Goal: Navigation & Orientation: Understand site structure

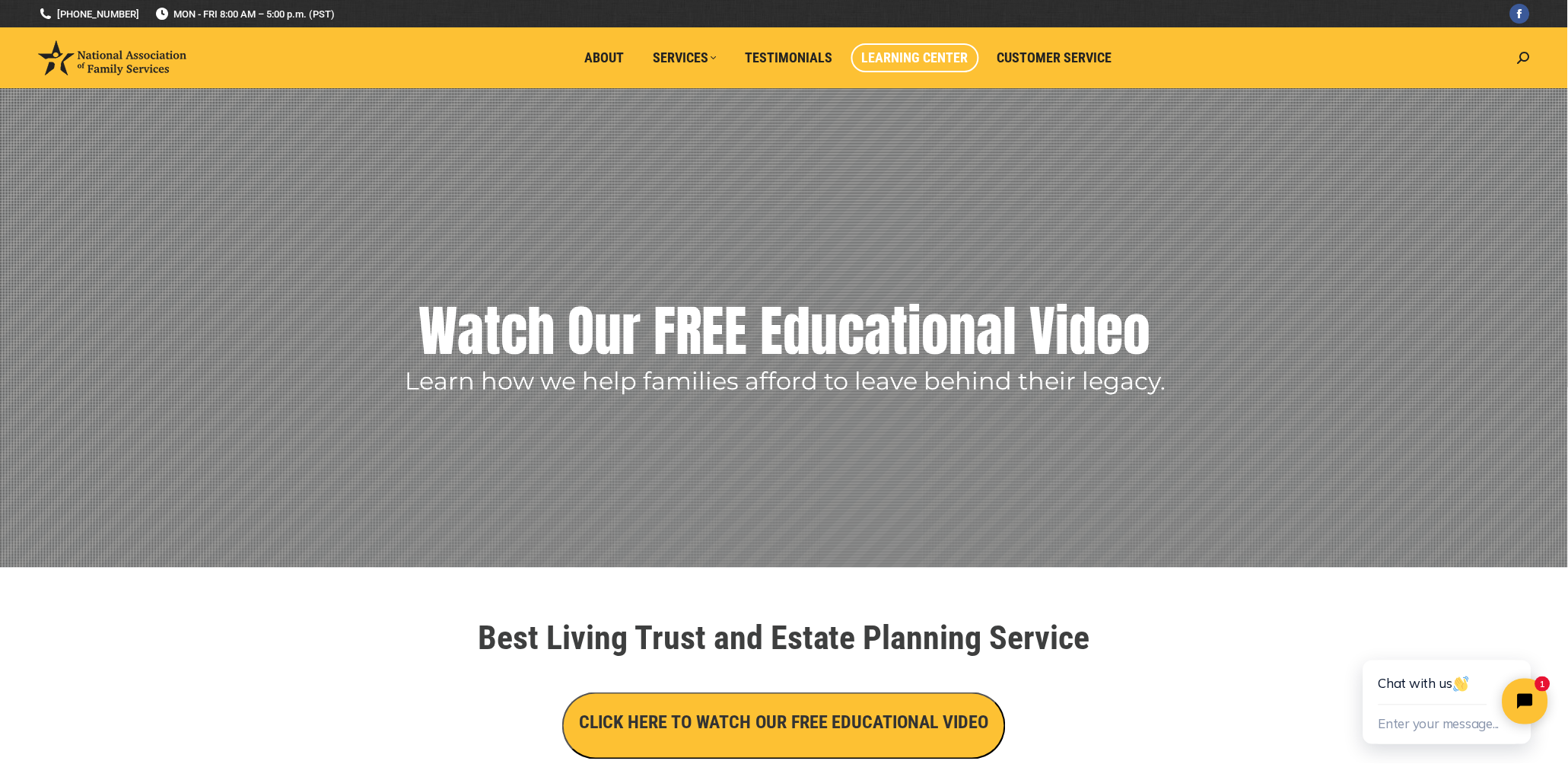
click at [904, 61] on span "Learning Center" at bounding box center [915, 58] width 106 height 17
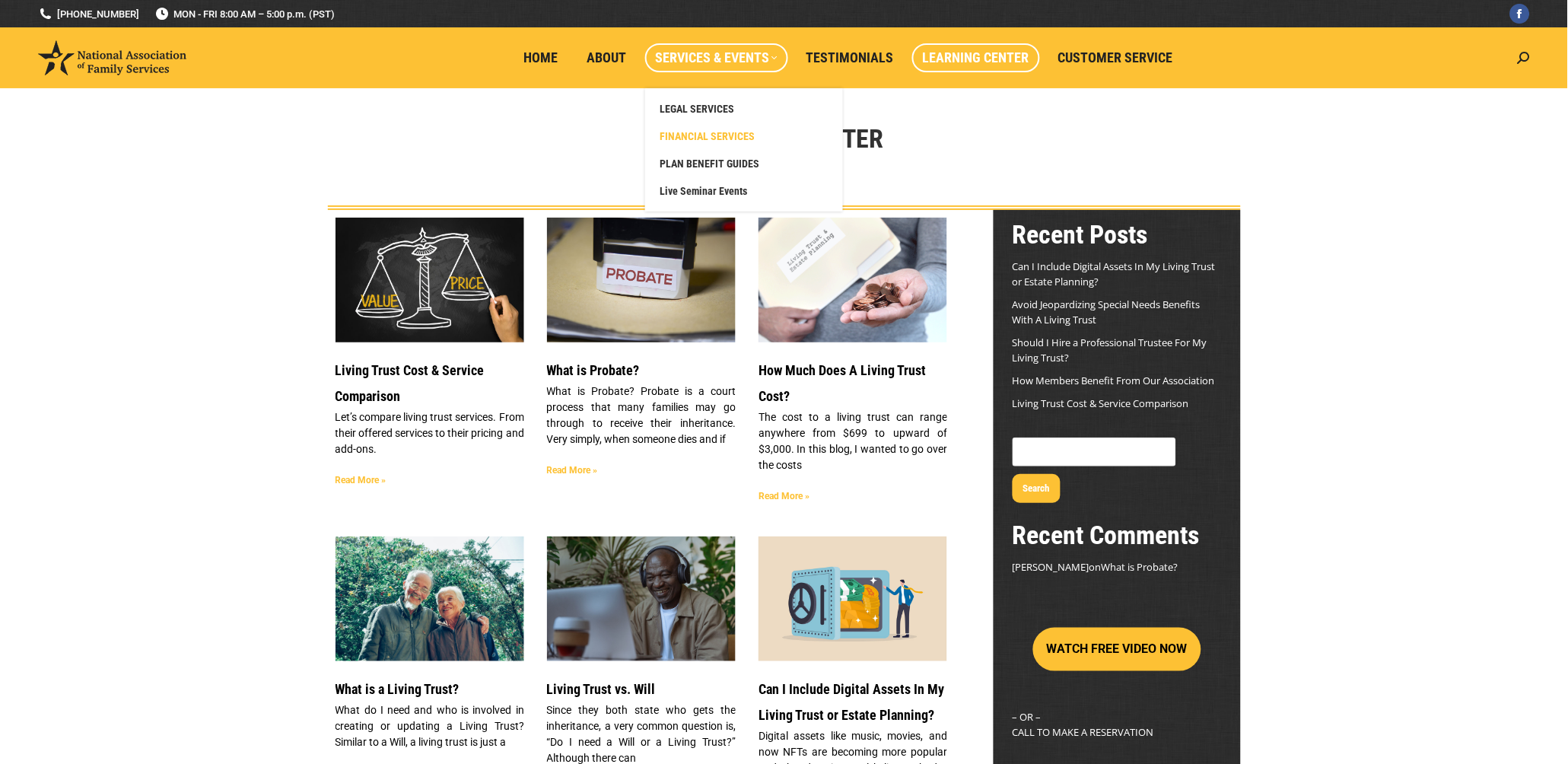
click at [708, 136] on span "FINANCIAL SERVICES" at bounding box center [708, 136] width 95 height 13
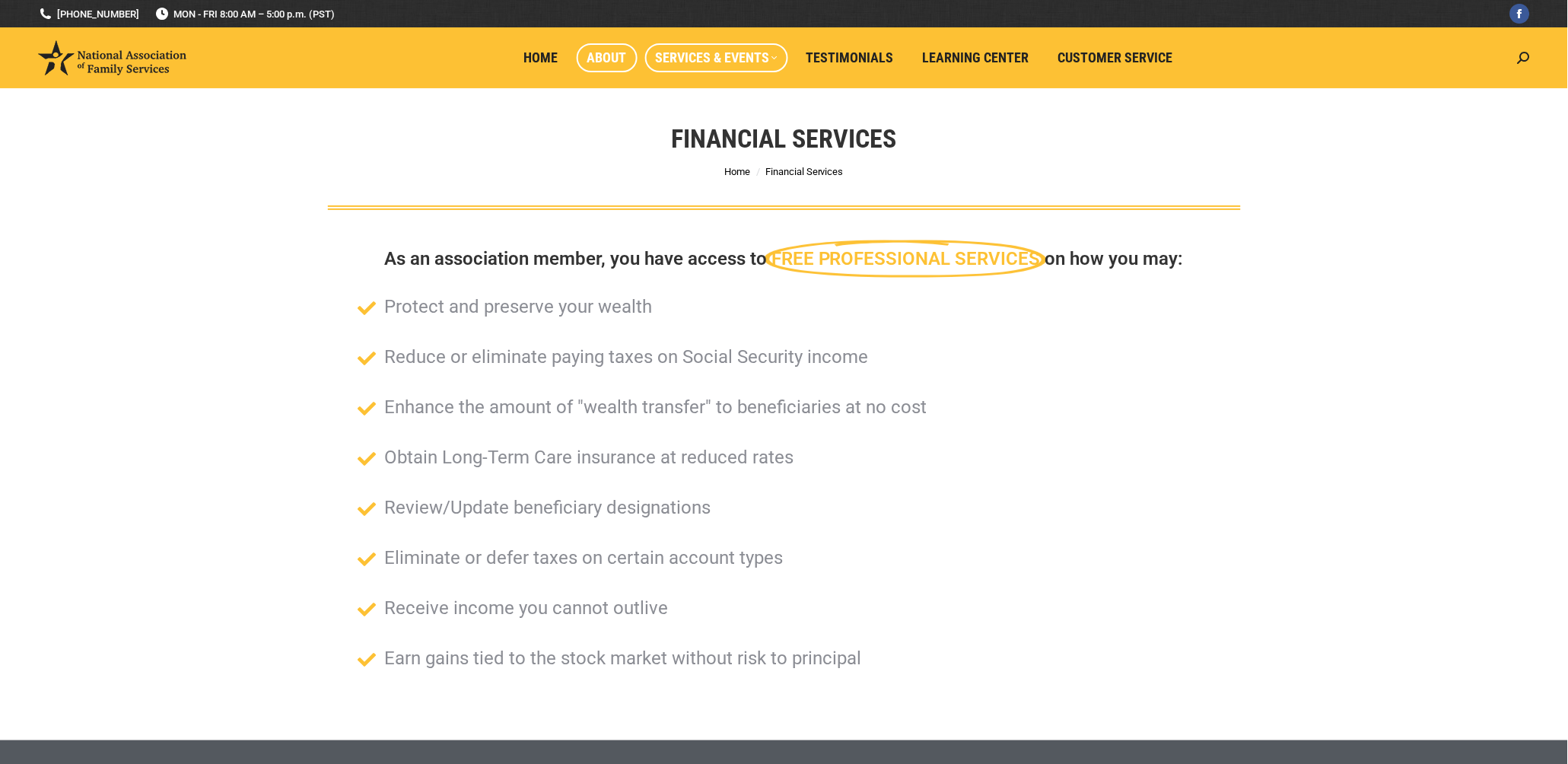
click at [605, 67] on link "About" at bounding box center [607, 58] width 61 height 28
click at [612, 61] on span "About" at bounding box center [607, 58] width 40 height 17
click at [539, 53] on span "Home" at bounding box center [541, 58] width 34 height 17
